Goal: Check status: Check status

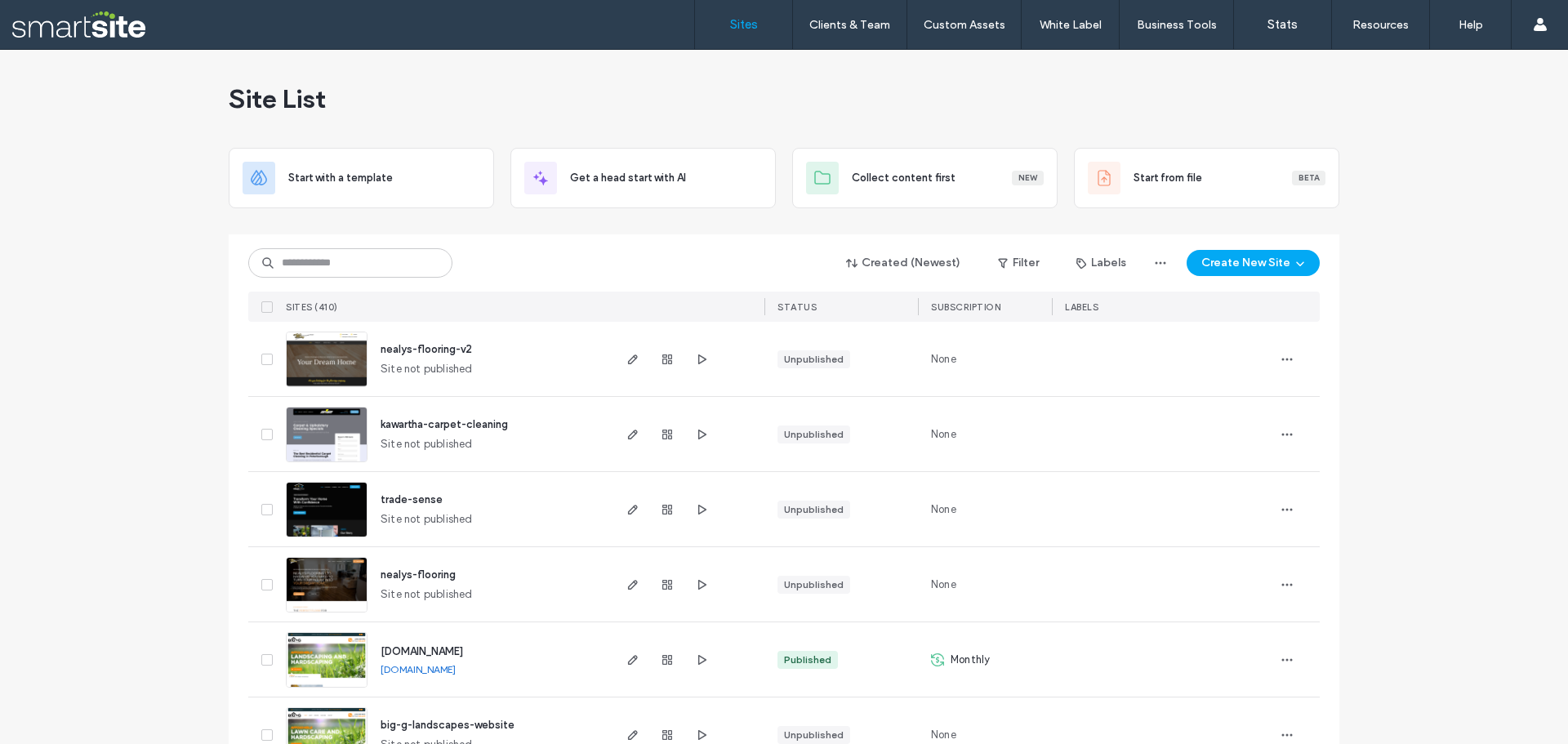
drag, startPoint x: 312, startPoint y: 279, endPoint x: 314, endPoint y: 270, distance: 9.2
click at [312, 276] on div "Created (Newest) Filter Labels Create New Site SITES (410) STATUS SUBSCRIPTION …" at bounding box center [784, 277] width 1072 height 87
click at [317, 260] on input at bounding box center [350, 262] width 204 height 29
click at [316, 267] on input at bounding box center [350, 262] width 204 height 29
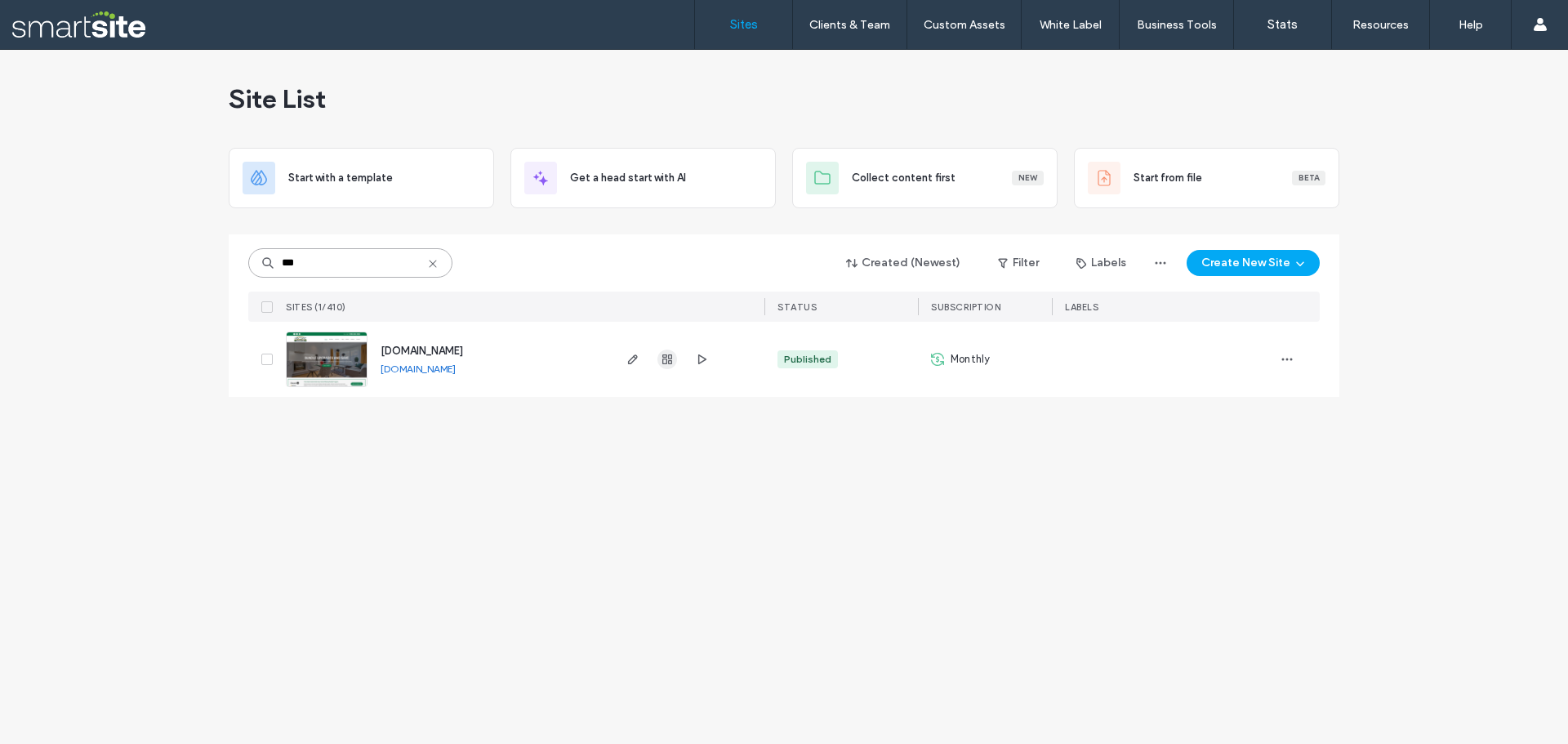
type input "***"
click at [669, 365] on use "button" at bounding box center [667, 359] width 9 height 9
